Goal: Find specific page/section: Find specific page/section

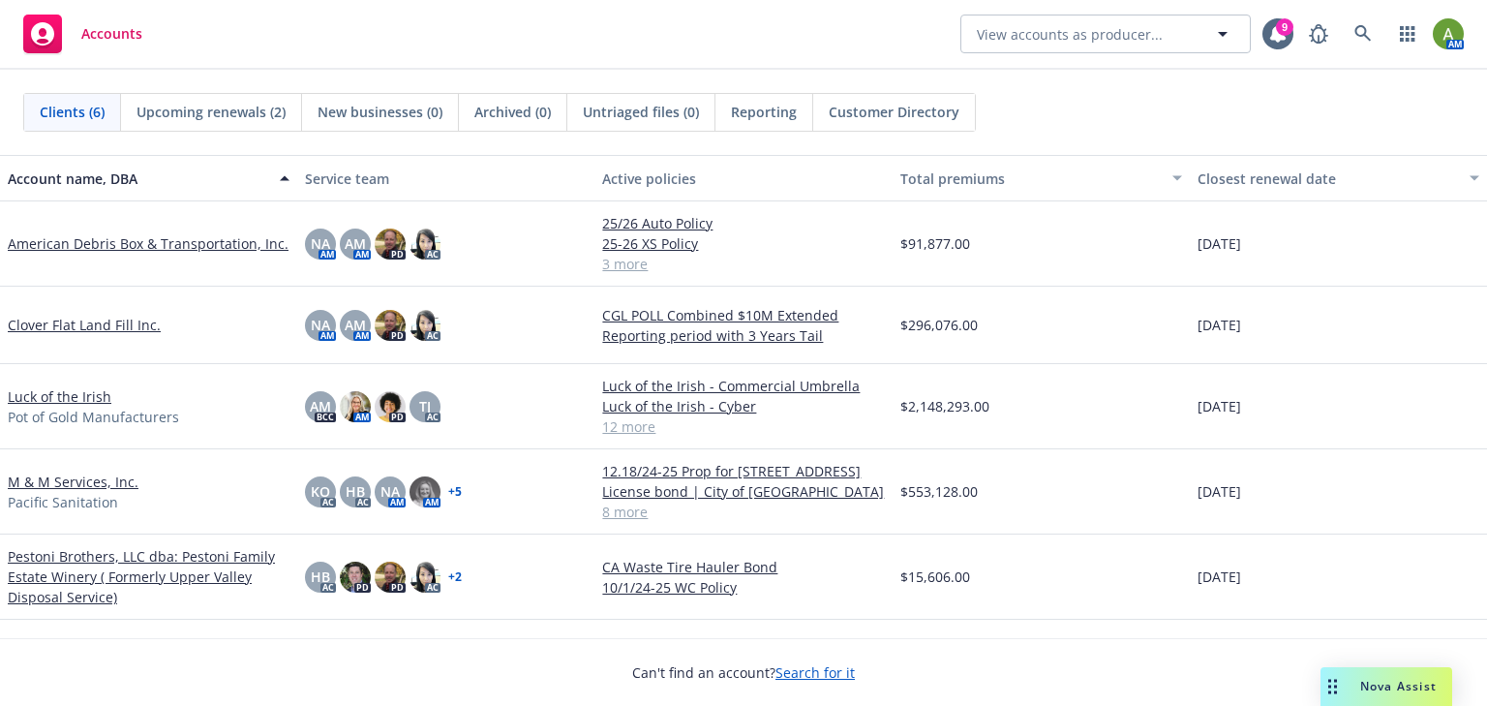
click at [43, 480] on link "M & M Services, Inc." at bounding box center [73, 481] width 131 height 20
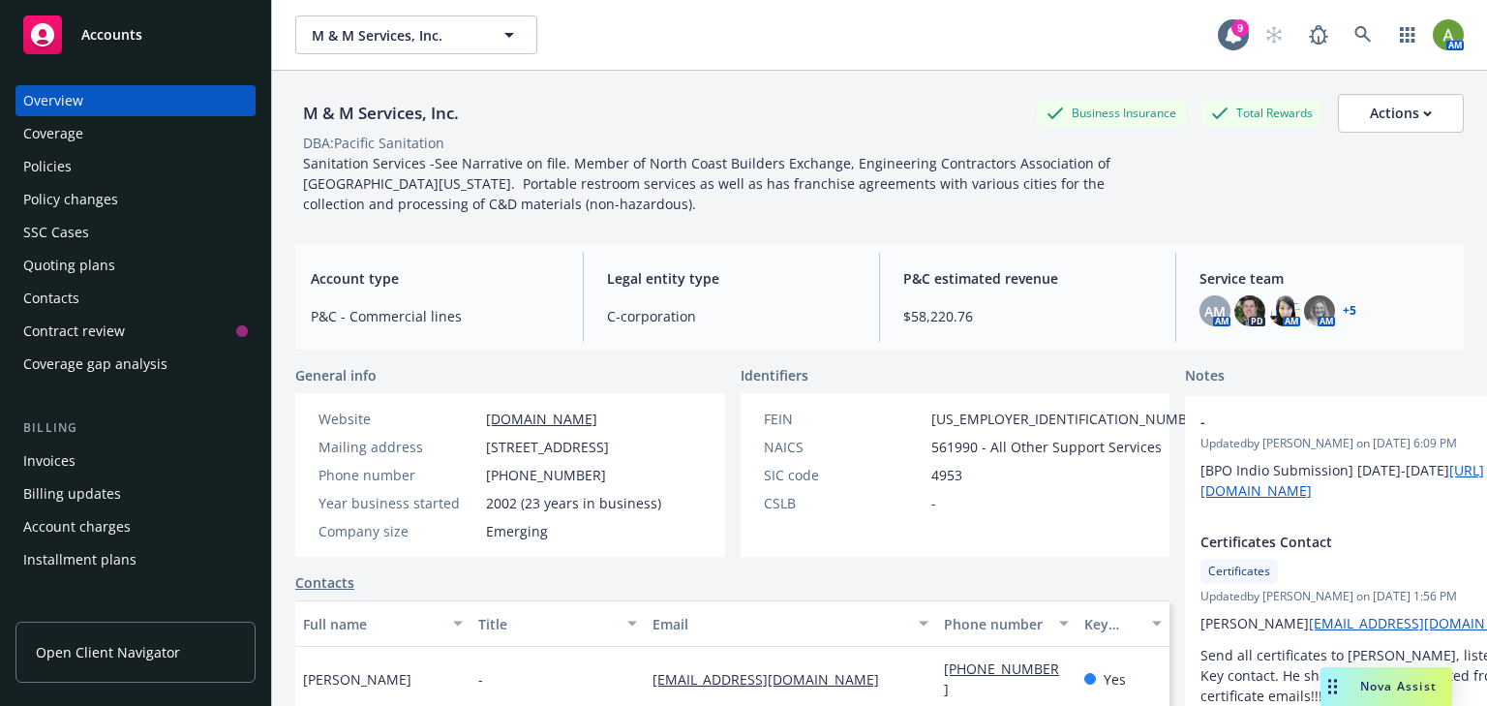
drag, startPoint x: 54, startPoint y: 169, endPoint x: 228, endPoint y: 166, distance: 174.2
click at [54, 169] on div "Policies" at bounding box center [47, 166] width 48 height 31
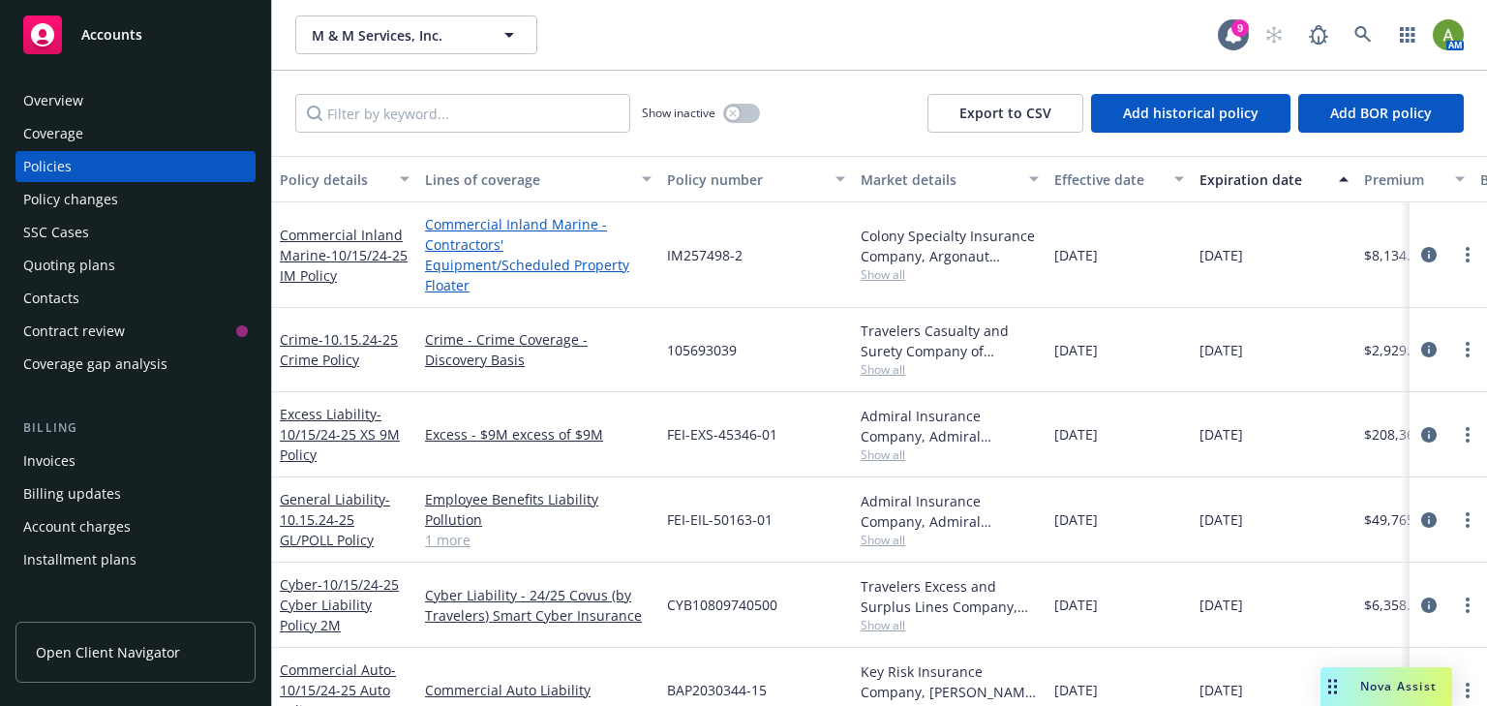
scroll to position [77, 0]
